Goal: Task Accomplishment & Management: Manage account settings

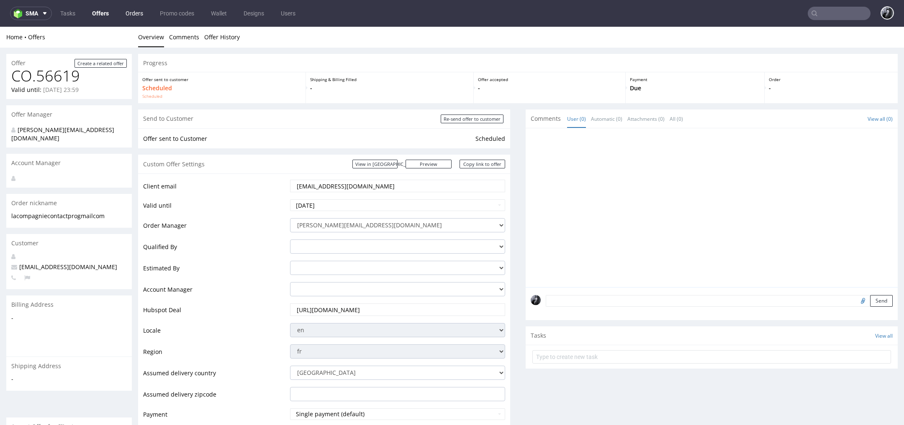
scroll to position [3, 0]
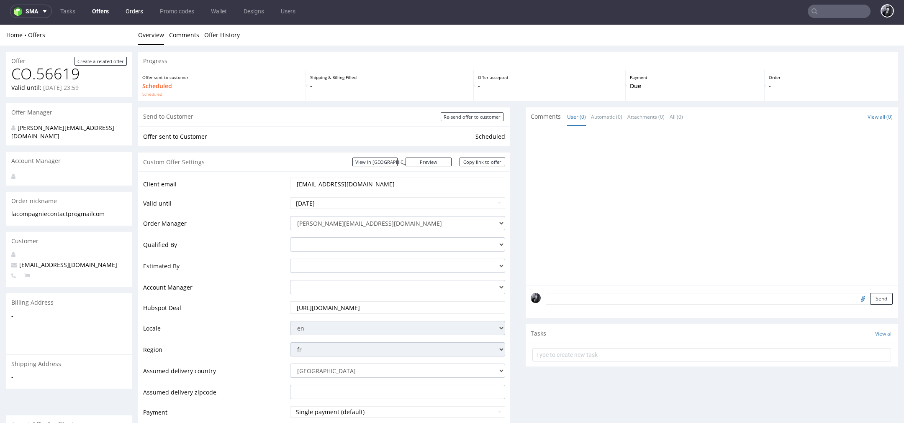
click at [132, 9] on link "Orders" at bounding box center [134, 11] width 28 height 13
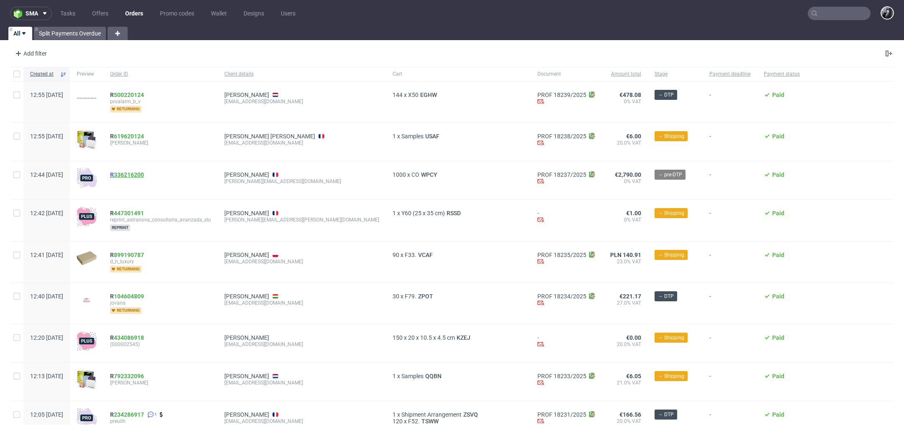
click at [144, 175] on link "336216200" at bounding box center [129, 175] width 30 height 7
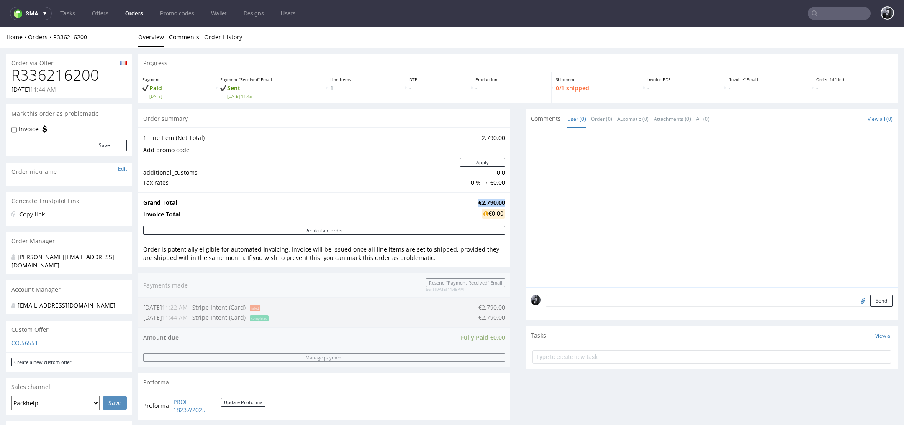
drag, startPoint x: 458, startPoint y: 201, endPoint x: 498, endPoint y: 204, distance: 40.3
click at [498, 204] on tr "Grand Total €2,790.00" at bounding box center [324, 203] width 362 height 10
copy tr "€2,790.00"
drag, startPoint x: 107, startPoint y: 80, endPoint x: 13, endPoint y: 77, distance: 93.8
click at [13, 77] on h1 "R336216200" at bounding box center [68, 75] width 115 height 17
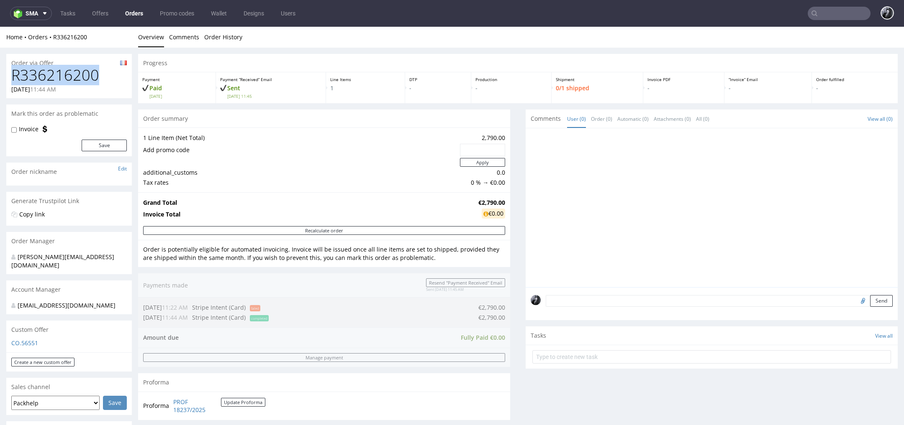
copy h1 "R336216200"
click at [41, 302] on div "[EMAIL_ADDRESS][DOMAIN_NAME]" at bounding box center [65, 306] width 109 height 8
click at [856, 301] on input "file" at bounding box center [862, 300] width 12 height 11
click at [856, 303] on input "file" at bounding box center [862, 300] width 12 height 11
type input "C:\fakepath\Packaging MC_lines (1).pdf"
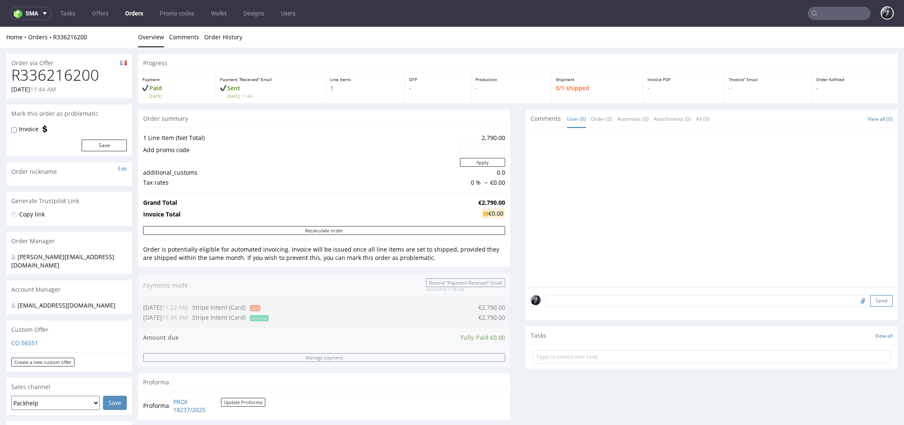
click at [870, 302] on button "Send" at bounding box center [881, 301] width 23 height 12
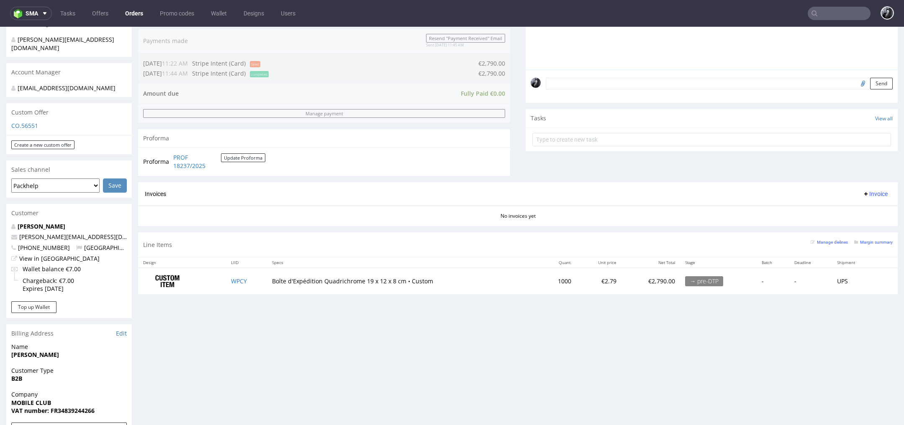
scroll to position [280, 0]
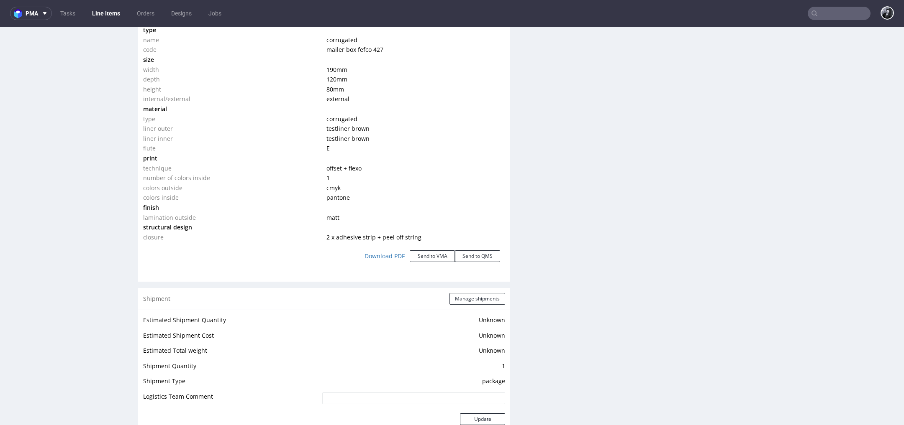
scroll to position [817, 0]
click at [380, 256] on link "Download PDF" at bounding box center [384, 256] width 50 height 18
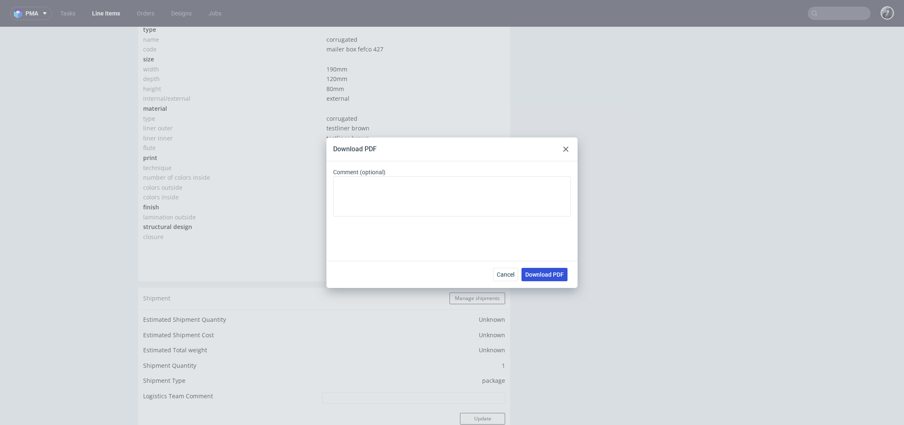
click at [552, 272] on span "Download PDF" at bounding box center [544, 275] width 38 height 6
click at [564, 151] on icon at bounding box center [565, 149] width 5 height 5
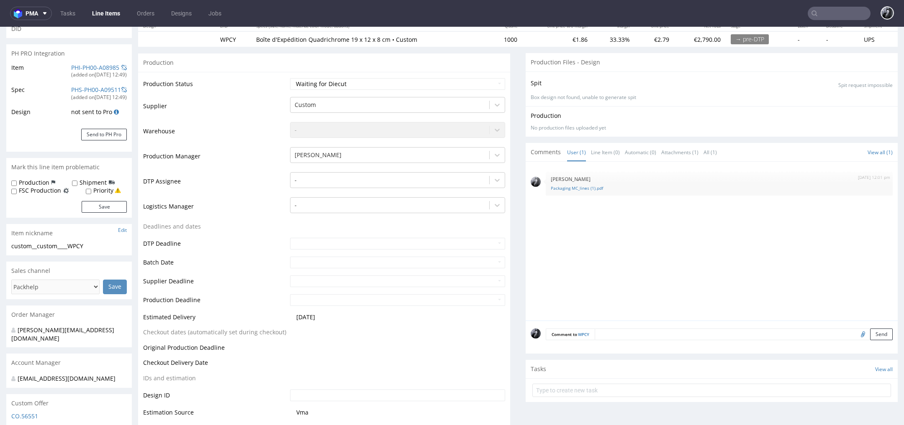
scroll to position [0, 0]
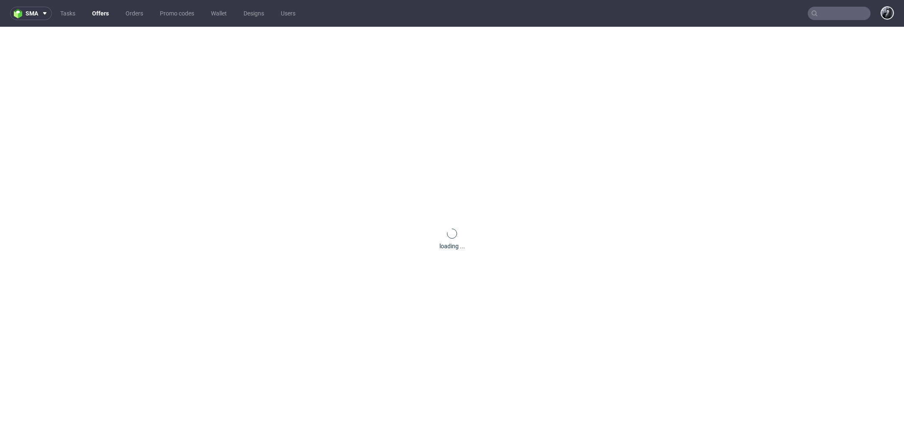
click at [108, 13] on link "Offers" at bounding box center [100, 13] width 27 height 13
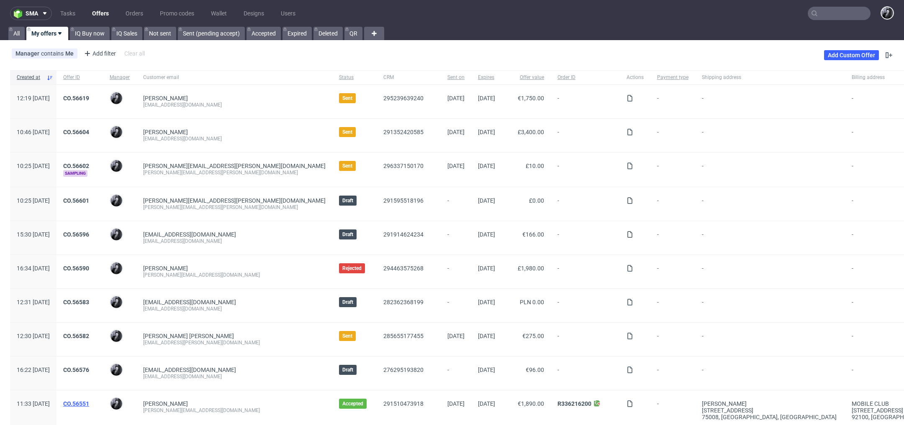
click at [89, 402] on link "CO.56551" at bounding box center [76, 404] width 26 height 7
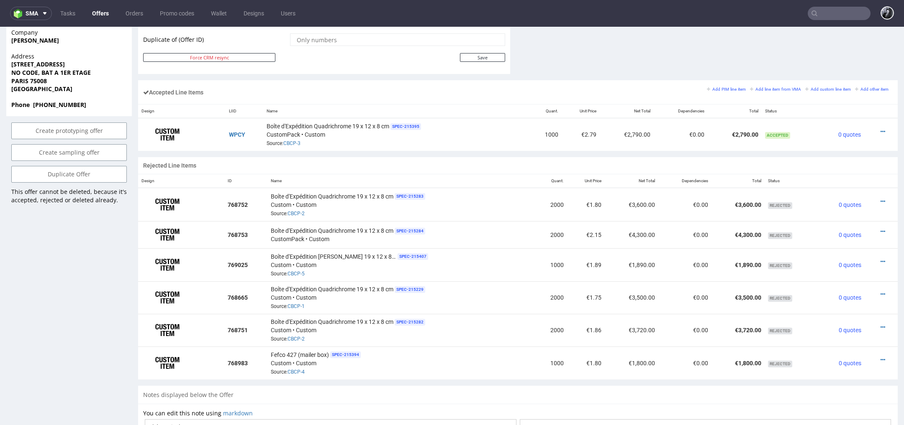
scroll to position [469, 0]
drag, startPoint x: 321, startPoint y: 141, endPoint x: 284, endPoint y: 139, distance: 37.3
click at [284, 139] on div "Boîte d'Expédition Quadrichrome 19 x 12 x 8 cm SPEC- 215395 CustomPack • Custom…" at bounding box center [395, 133] width 259 height 26
copy link "CBCP-3"
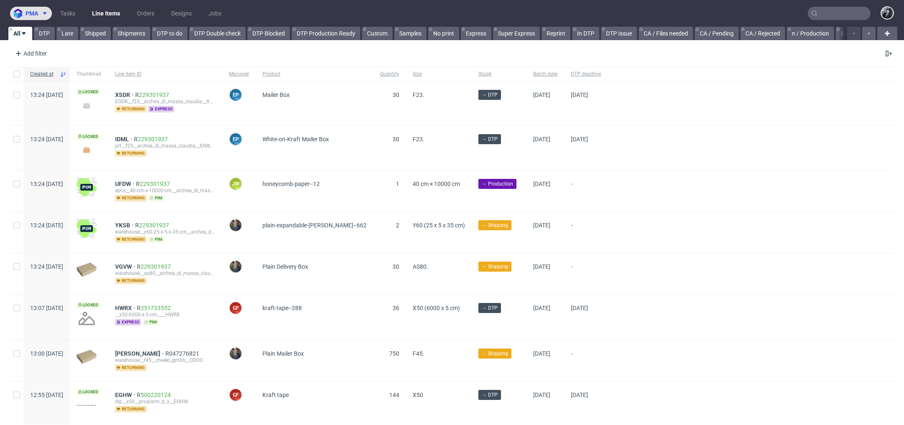
click at [46, 14] on icon at bounding box center [44, 13] width 7 height 7
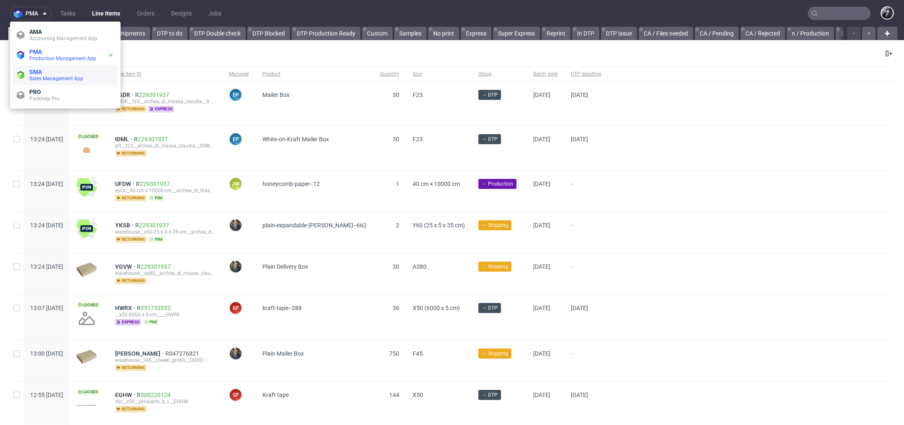
click at [59, 69] on span "SMA" at bounding box center [71, 72] width 85 height 7
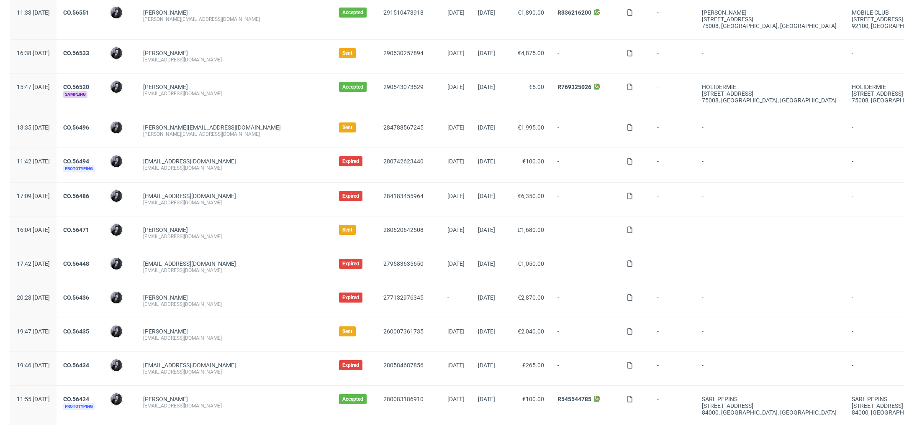
click at [228, 177] on div "jolia.lingerie@gmail.com jolia.lingerie@gmail.com" at bounding box center [234, 165] width 196 height 34
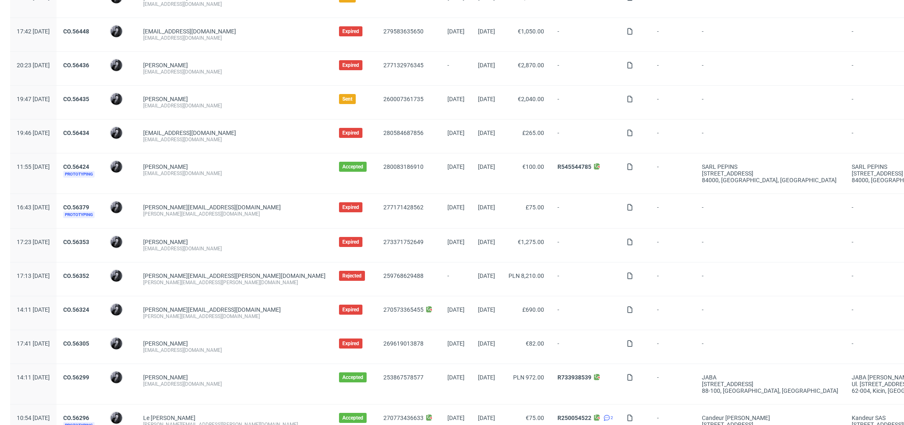
scroll to position [625, 0]
click at [89, 163] on link "CO.56424" at bounding box center [76, 166] width 26 height 7
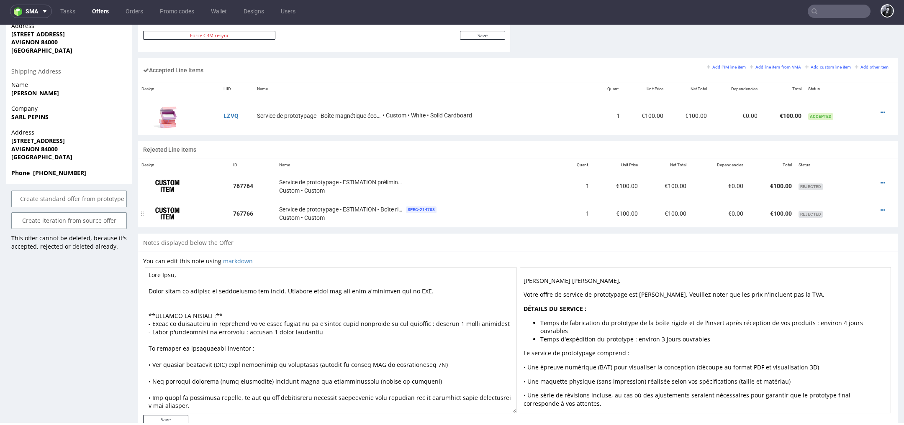
scroll to position [516, 0]
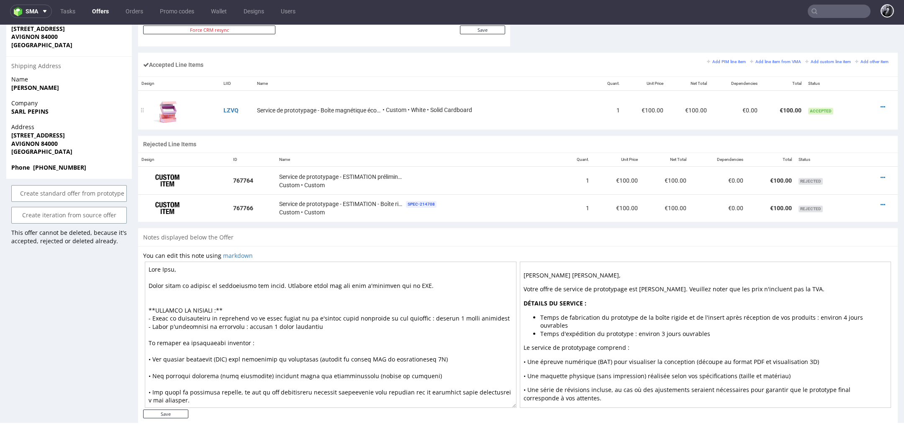
click at [174, 109] on img at bounding box center [167, 110] width 42 height 32
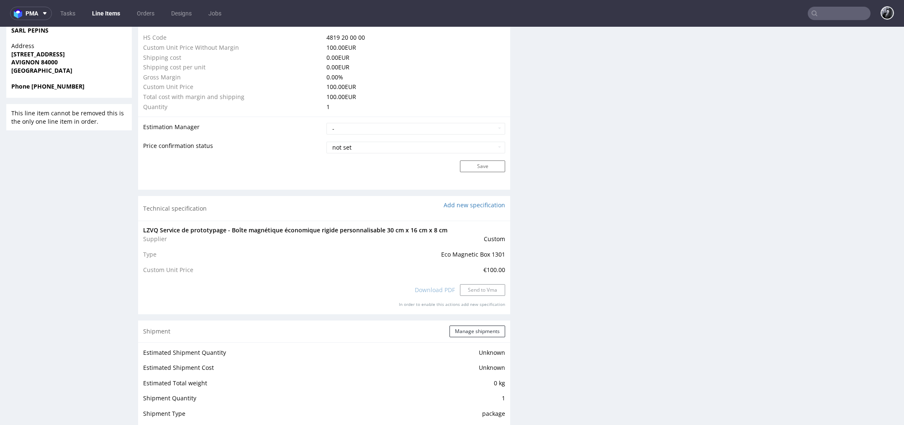
scroll to position [663, 0]
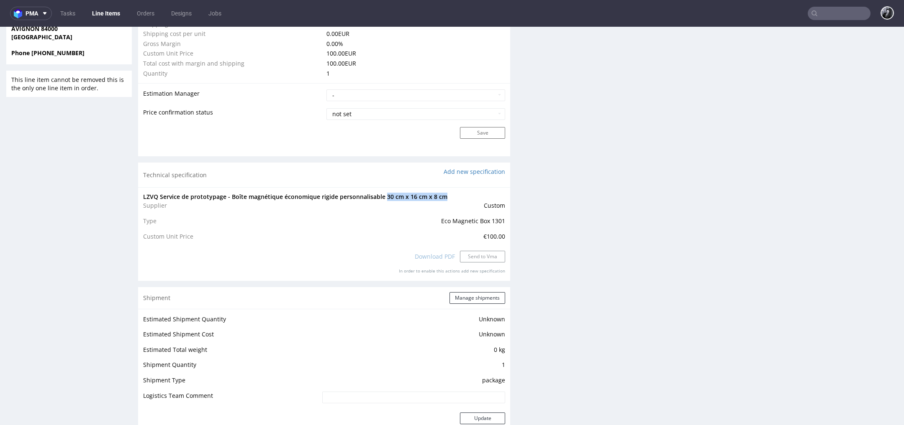
drag, startPoint x: 384, startPoint y: 195, endPoint x: 443, endPoint y: 198, distance: 59.0
click at [443, 198] on span "Service de prototypage - Boîte magnétique économique rigide personnalisable 30 …" at bounding box center [303, 197] width 287 height 8
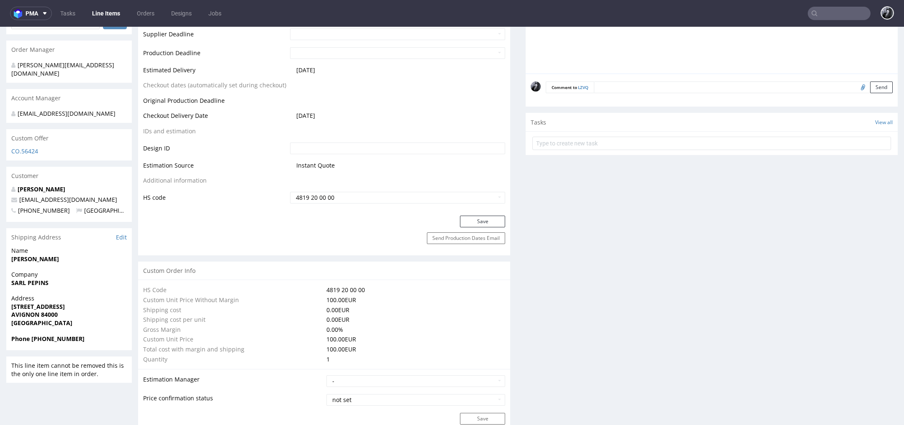
scroll to position [0, 0]
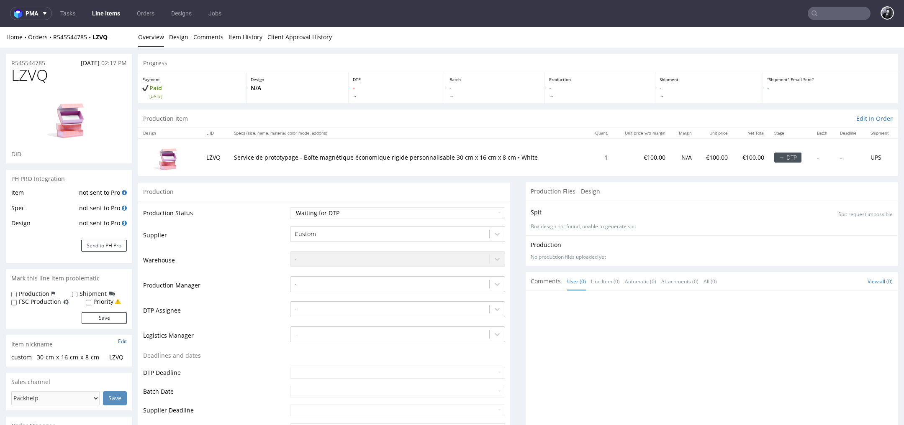
click at [148, 41] on link "Overview" at bounding box center [151, 37] width 26 height 20
click at [101, 39] on strong "LZVQ" at bounding box center [99, 37] width 15 height 8
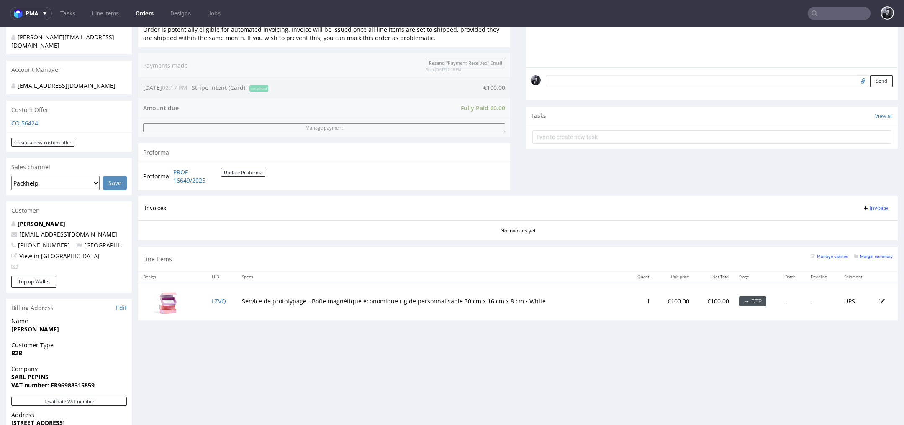
scroll to position [253, 0]
